Goal: Navigation & Orientation: Find specific page/section

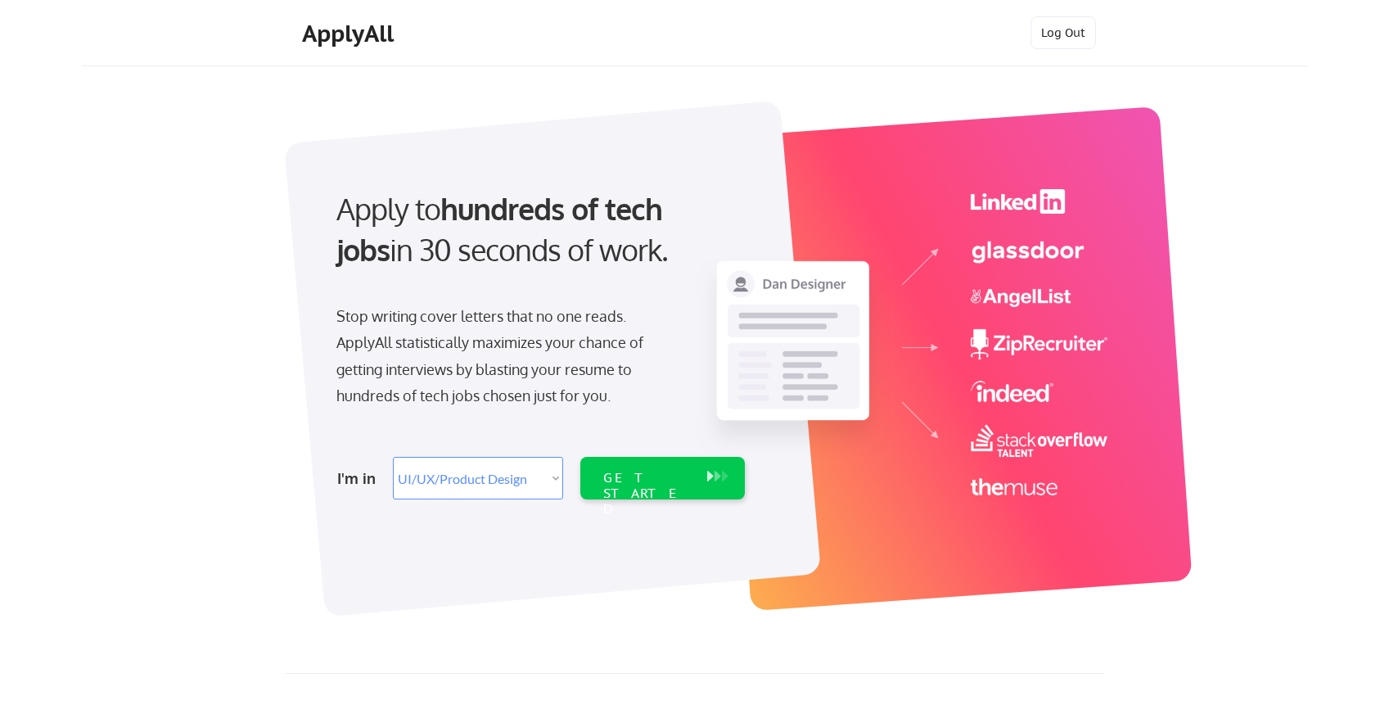
select select ""design""
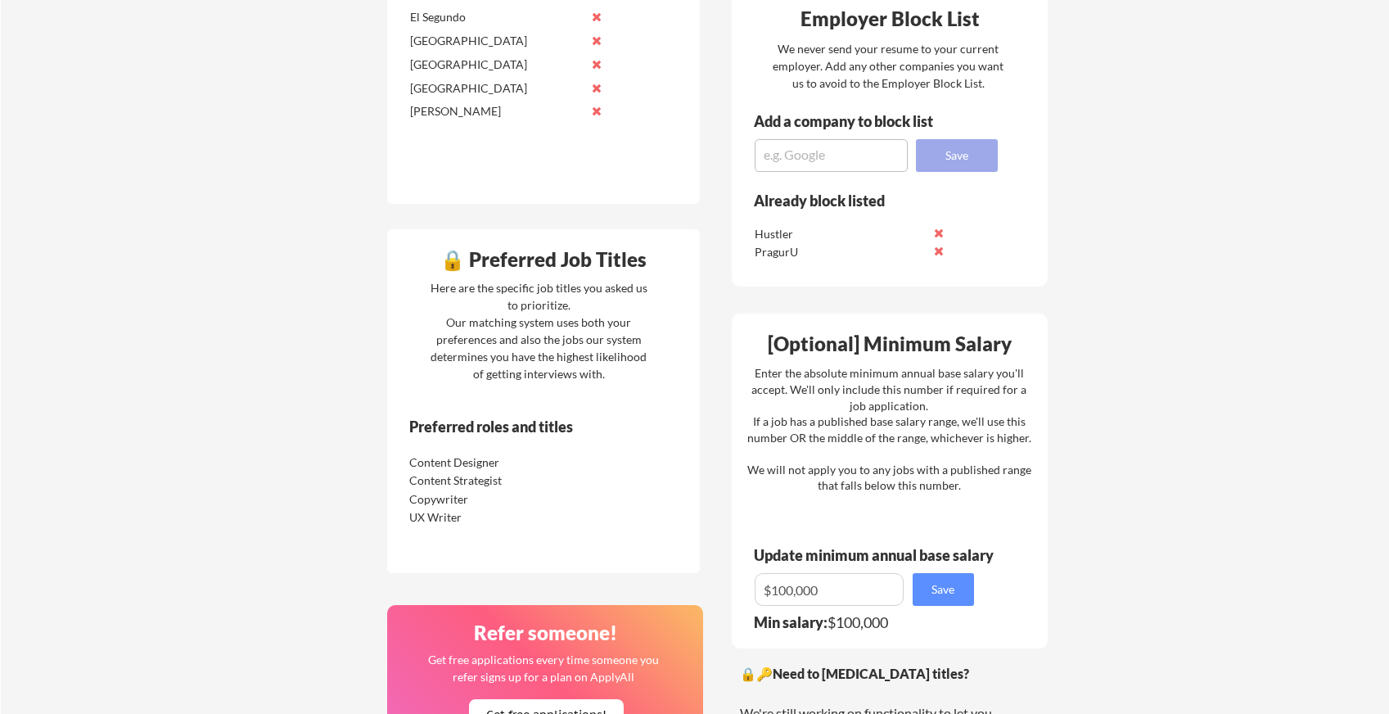
scroll to position [170, 0]
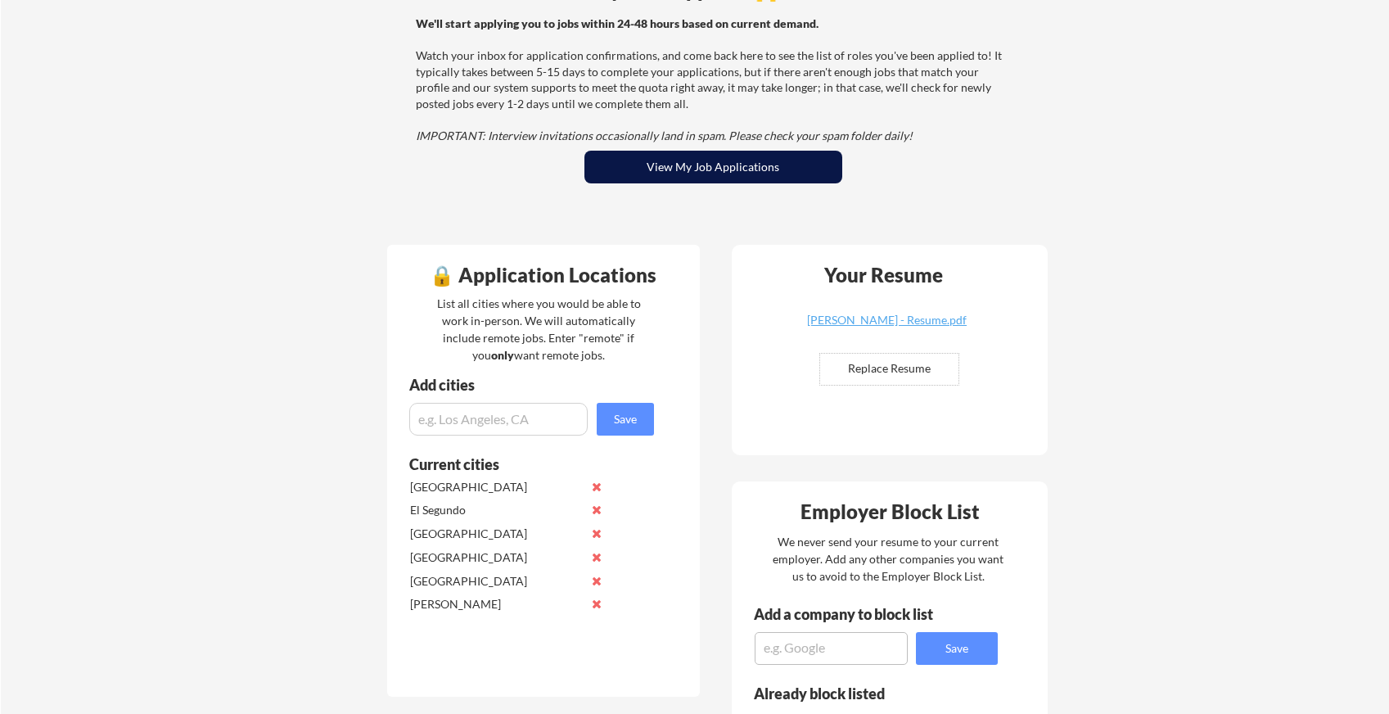
click at [789, 165] on button "View My Job Applications" at bounding box center [714, 167] width 258 height 33
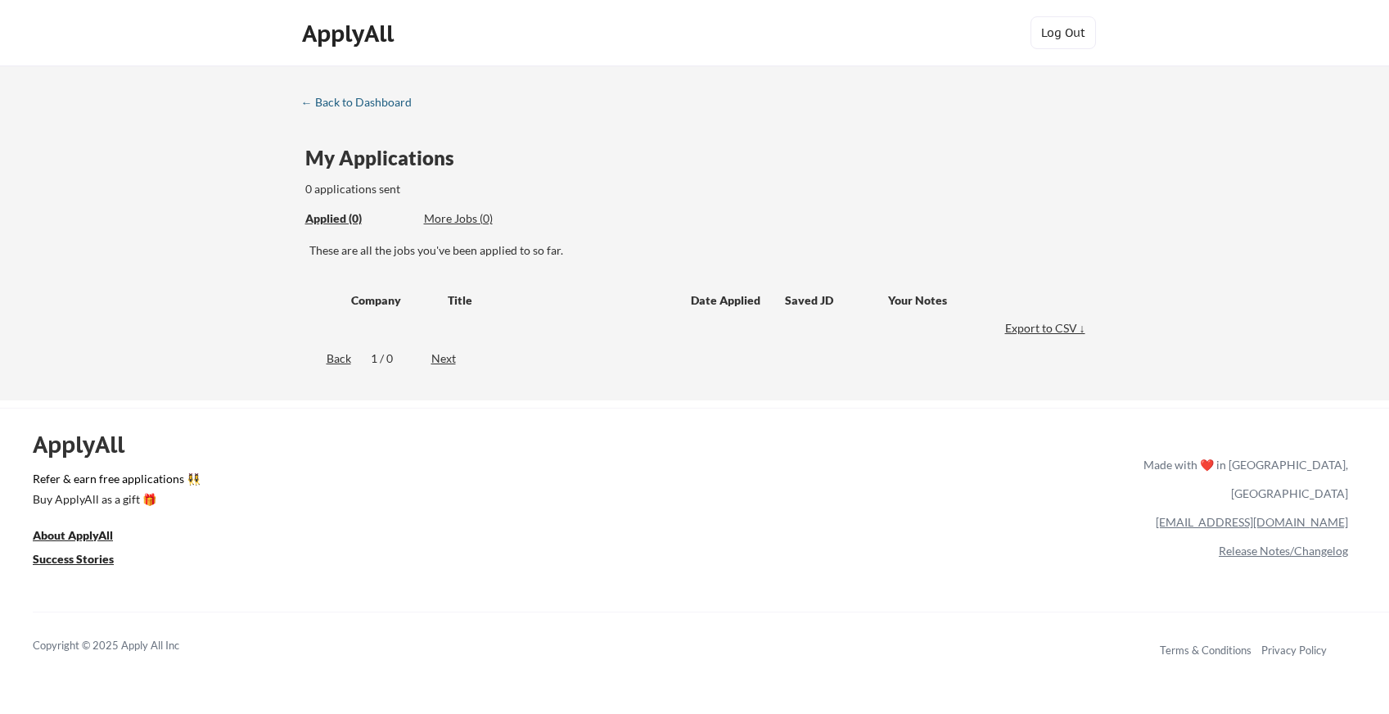
click at [380, 106] on div "← Back to Dashboard" at bounding box center [362, 102] width 123 height 11
